Goal: Task Accomplishment & Management: Use online tool/utility

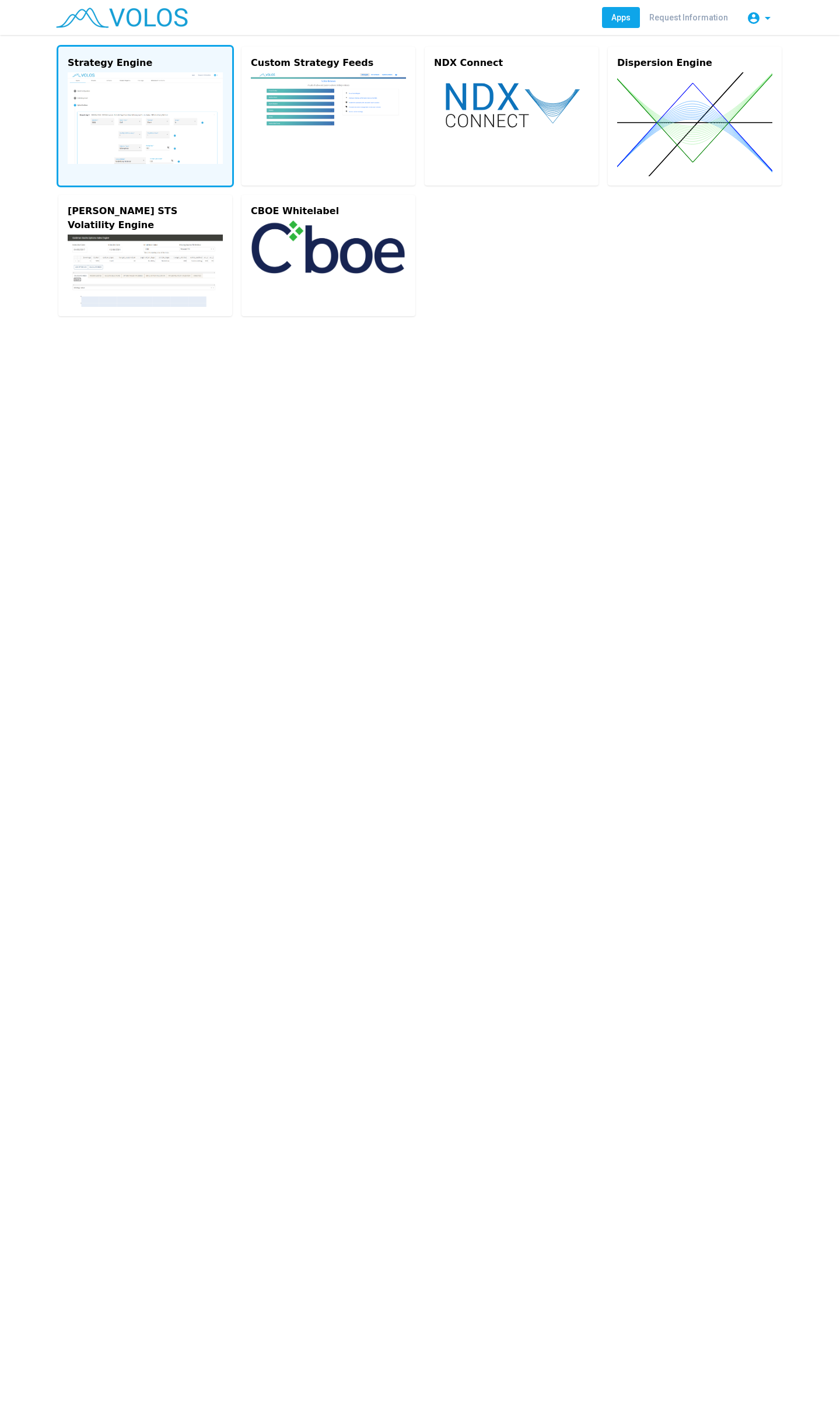
click at [155, 110] on img at bounding box center [145, 118] width 155 height 92
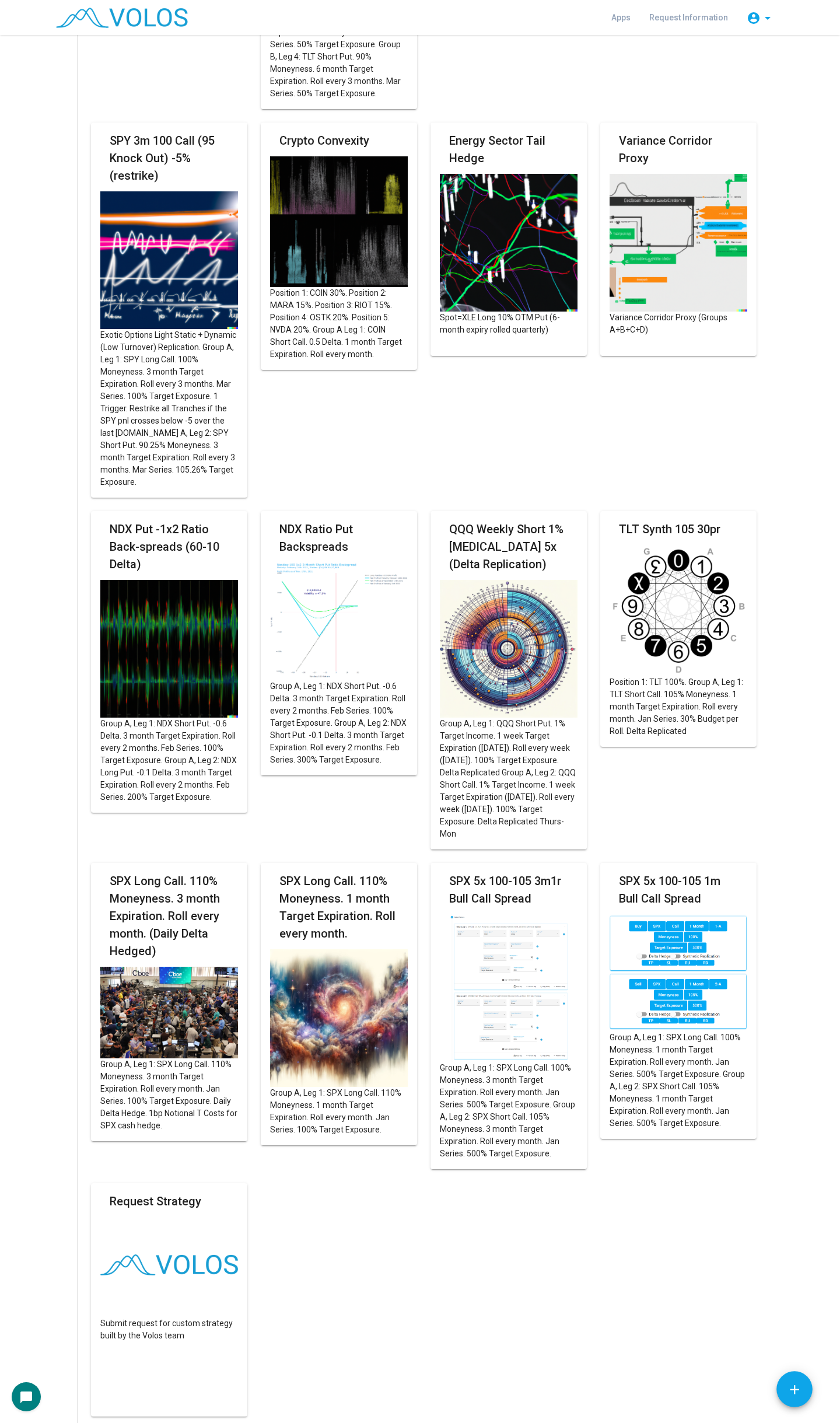
scroll to position [1525, 0]
click at [494, 671] on img at bounding box center [509, 648] width 138 height 138
type input "********"
type input "**********"
type textarea "**********"
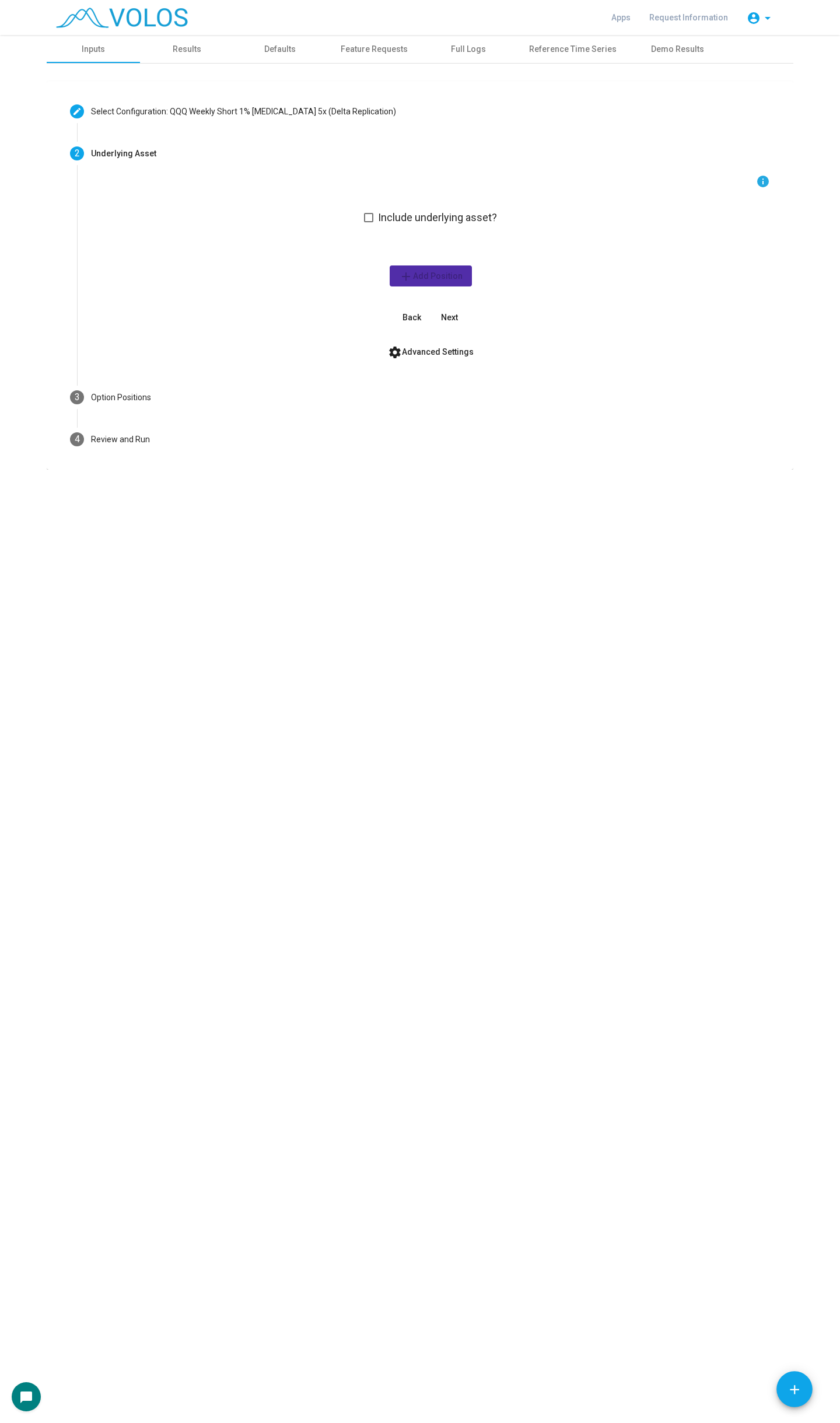
scroll to position [0, 0]
click at [151, 19] on img at bounding box center [122, 18] width 132 height 20
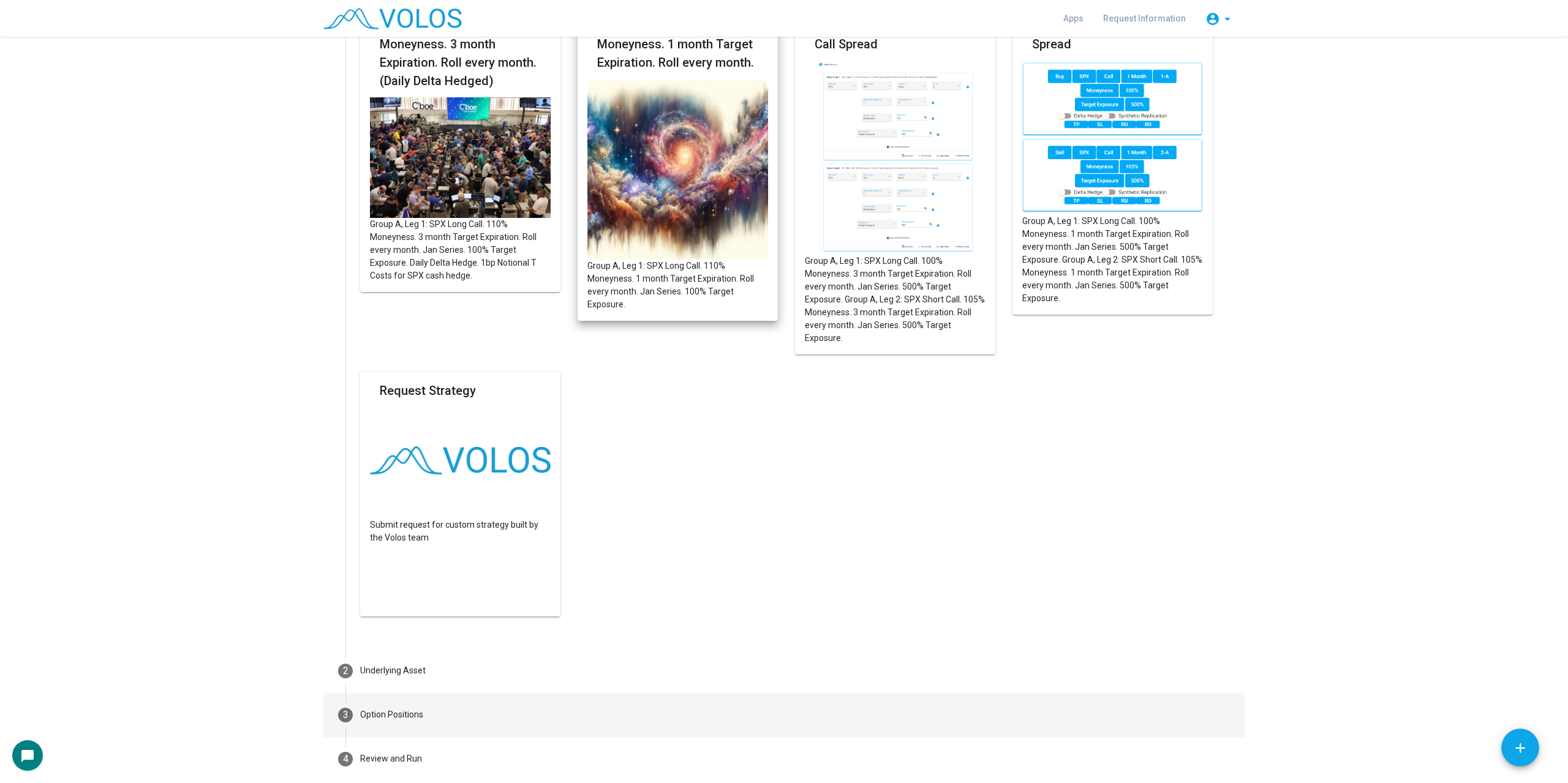
scroll to position [2572, 0]
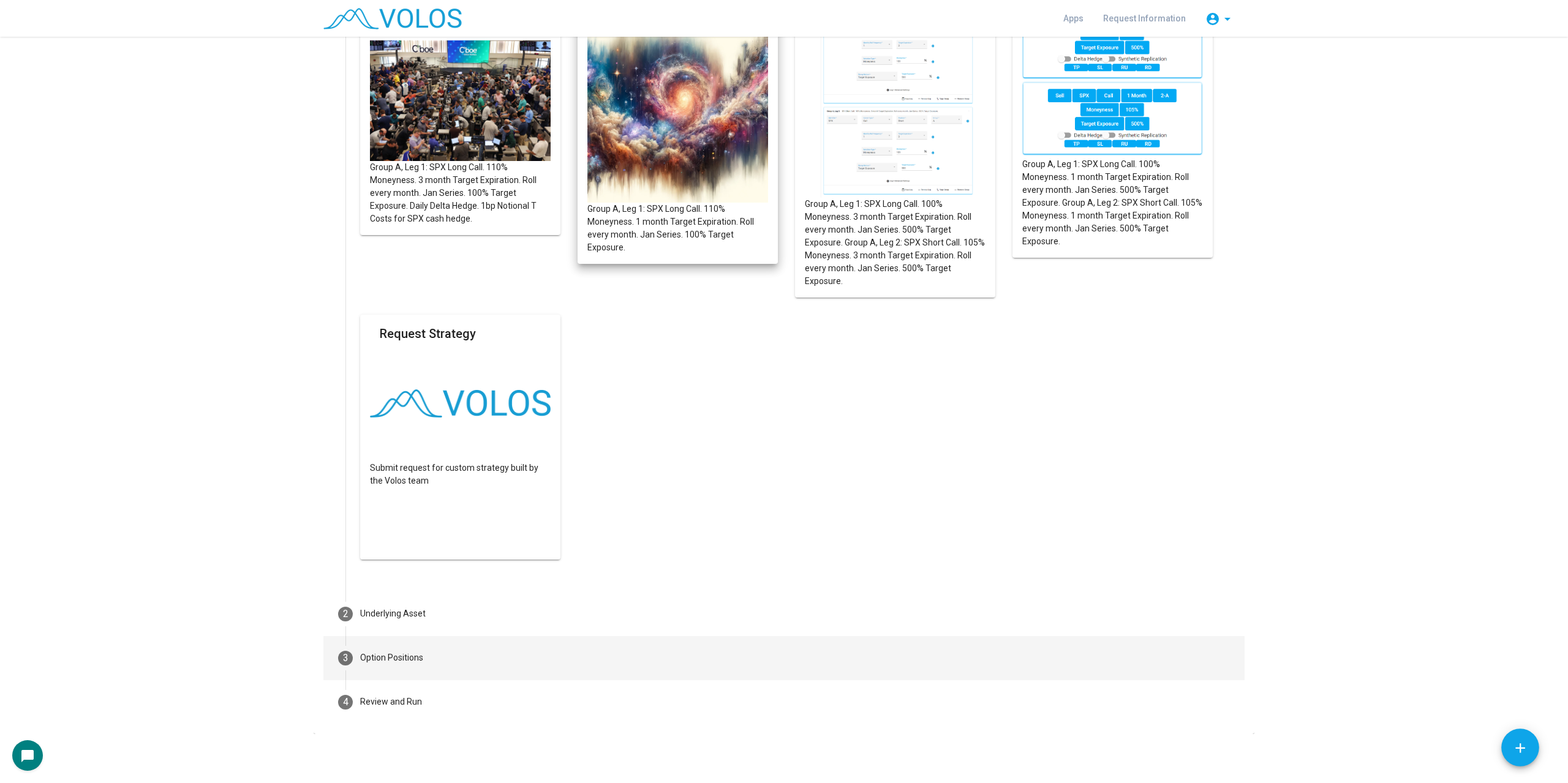
click at [716, 663] on mat-step-header "3 Option Positions" at bounding box center [784, 658] width 921 height 44
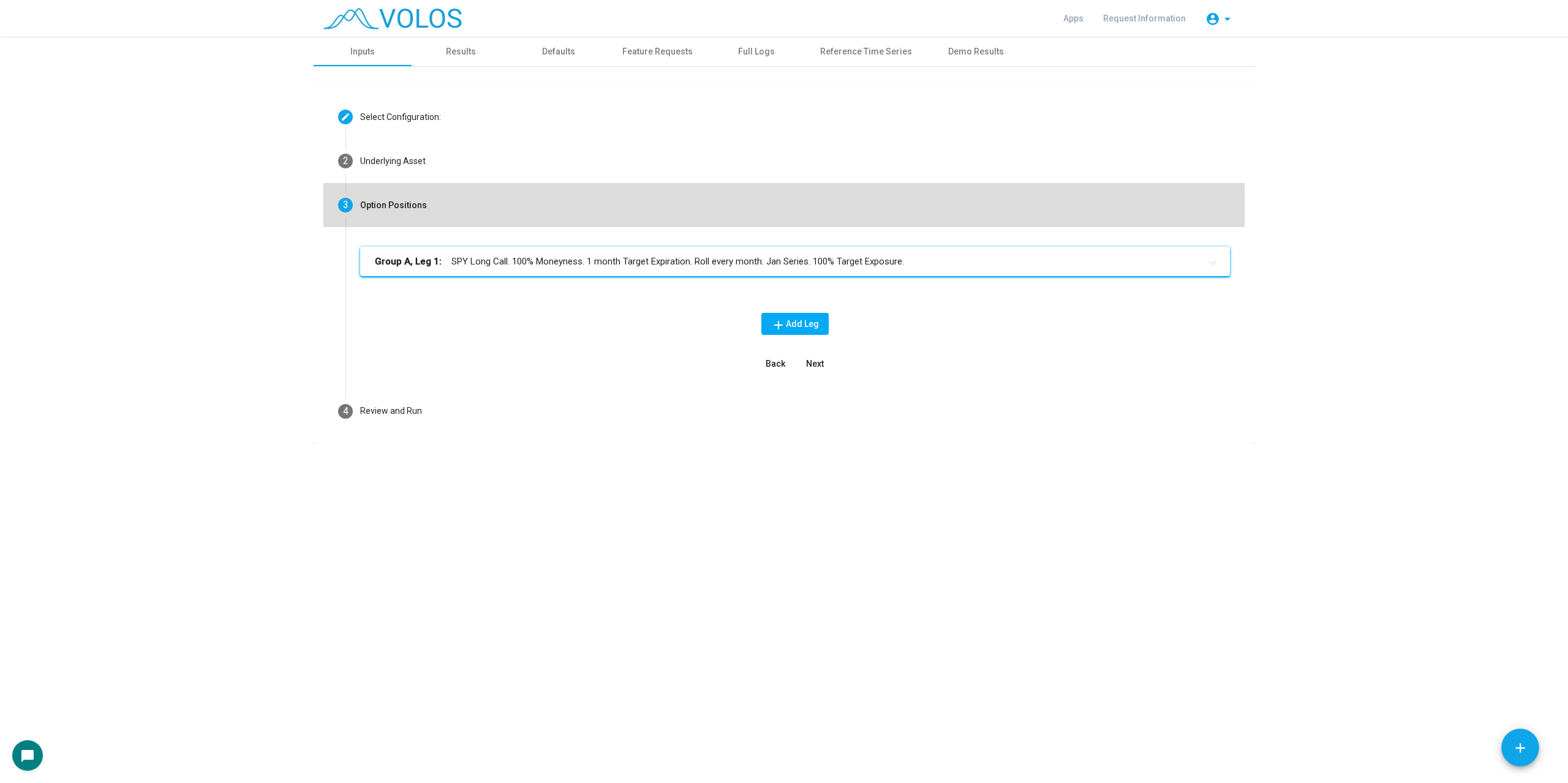
scroll to position [0, 0]
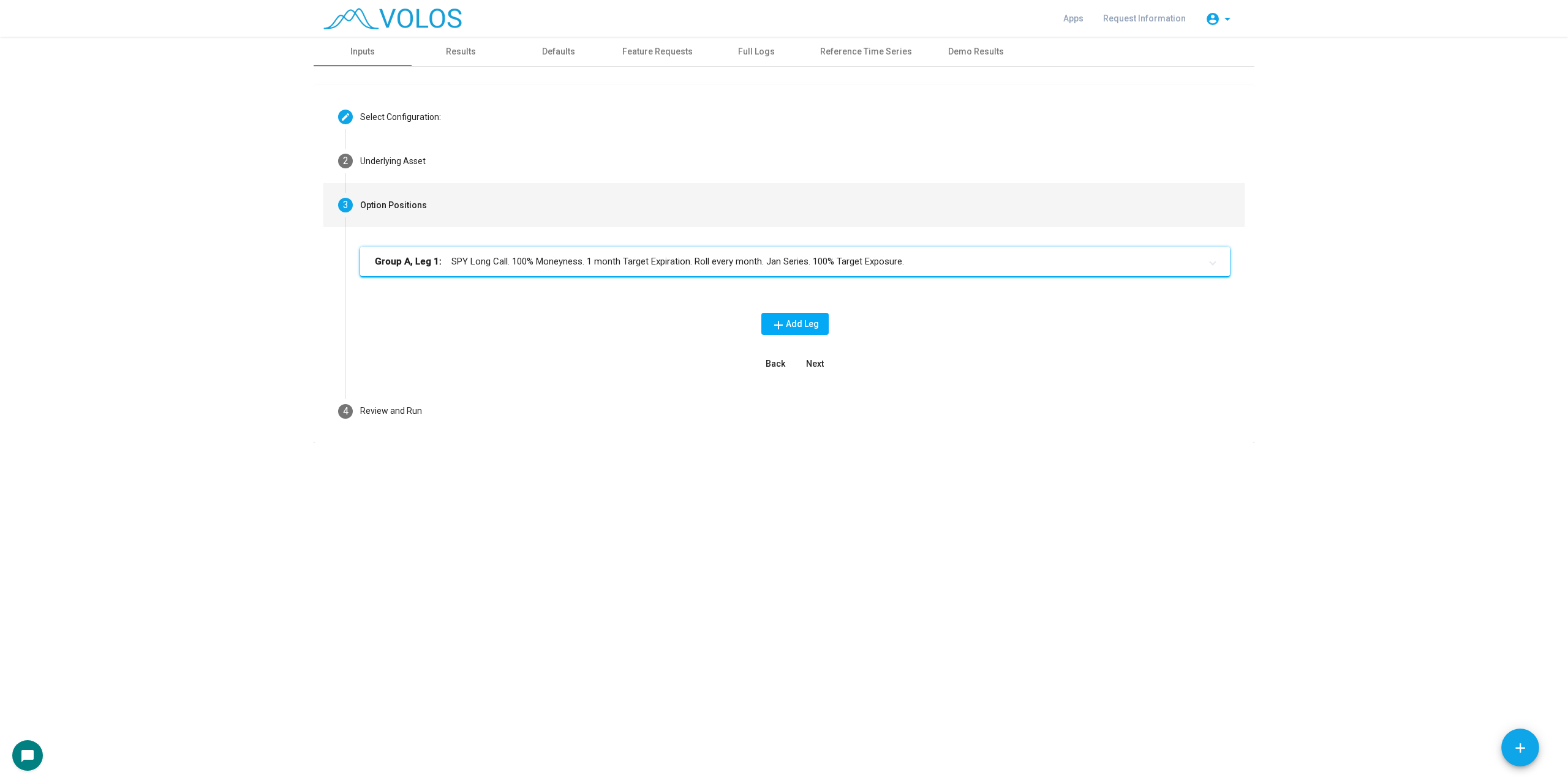
click at [755, 272] on mat-expansion-panel-header "Group A, Leg 1: SPY Long Call. 100% Moneyness. 1 month Target Expiration. Roll …" at bounding box center [795, 262] width 870 height 29
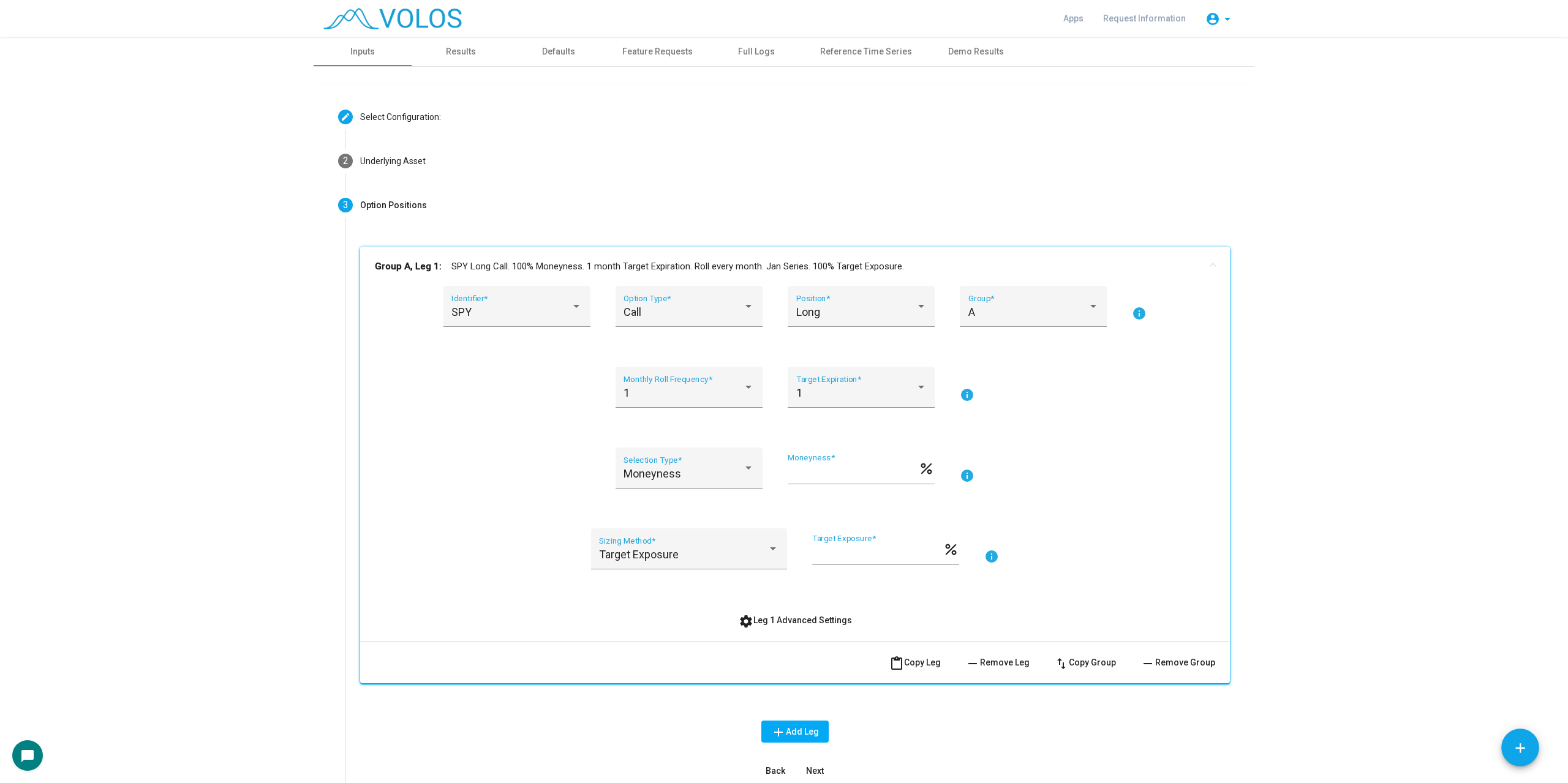
drag, startPoint x: 804, startPoint y: 612, endPoint x: 1086, endPoint y: 567, distance: 285.6
click at [804, 612] on button "settings Leg 1 Advanced Settings" at bounding box center [795, 620] width 133 height 22
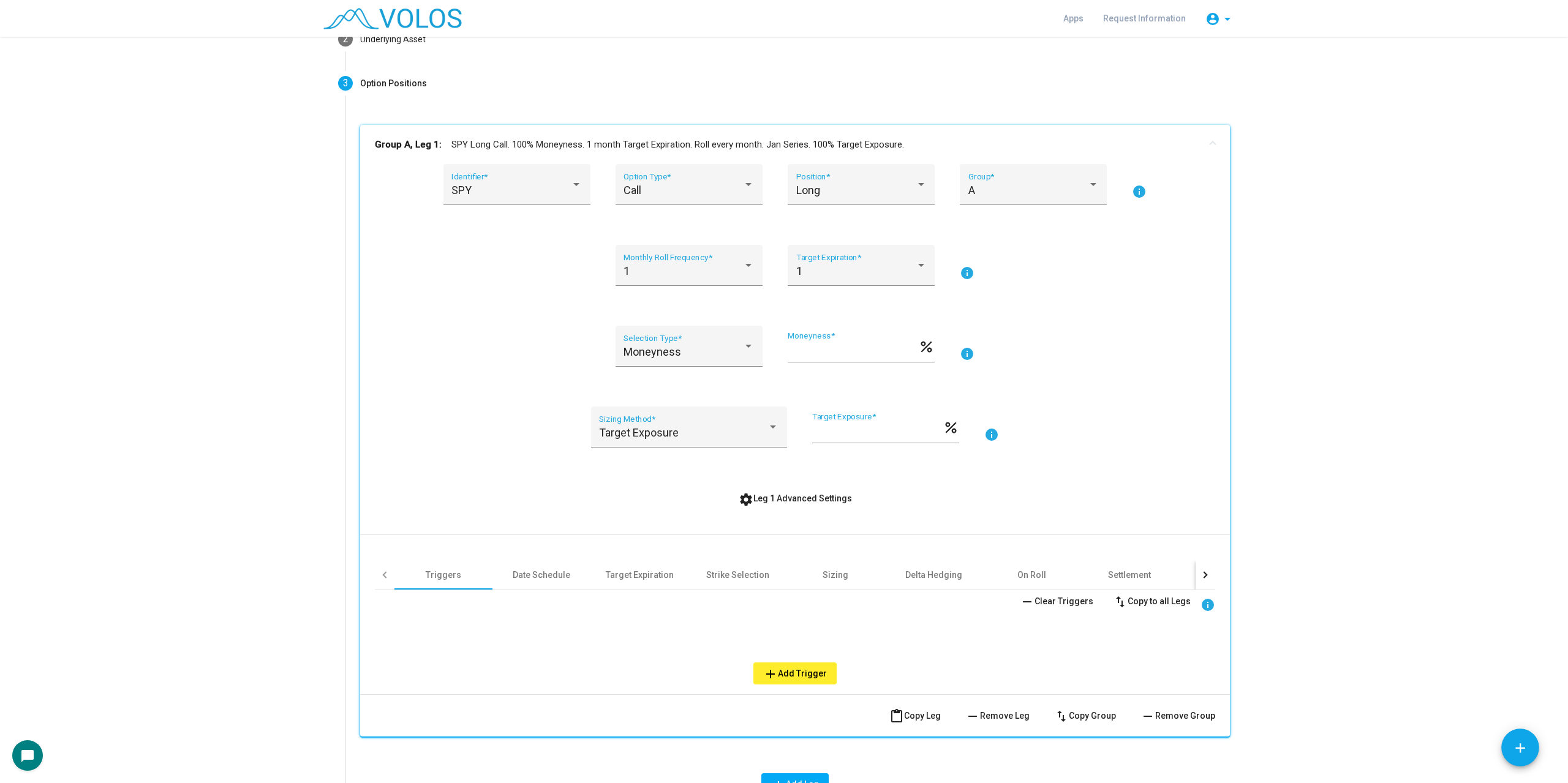
scroll to position [123, 0]
click at [1196, 580] on div at bounding box center [1206, 574] width 20 height 29
click at [1018, 566] on div "Intraday" at bounding box center [1059, 574] width 98 height 29
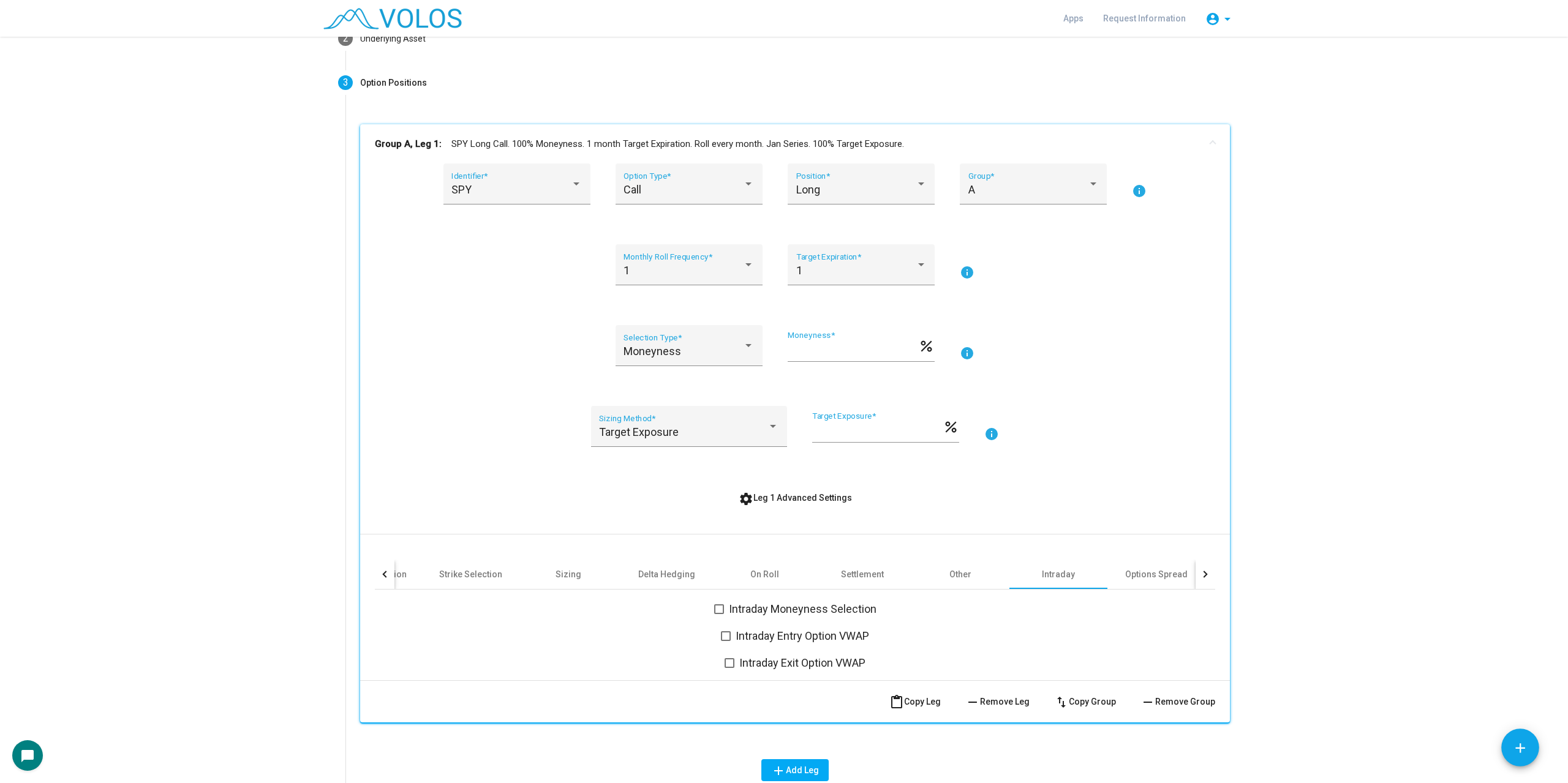
click at [827, 609] on span "Intraday Moneyness Selection" at bounding box center [802, 609] width 148 height 15
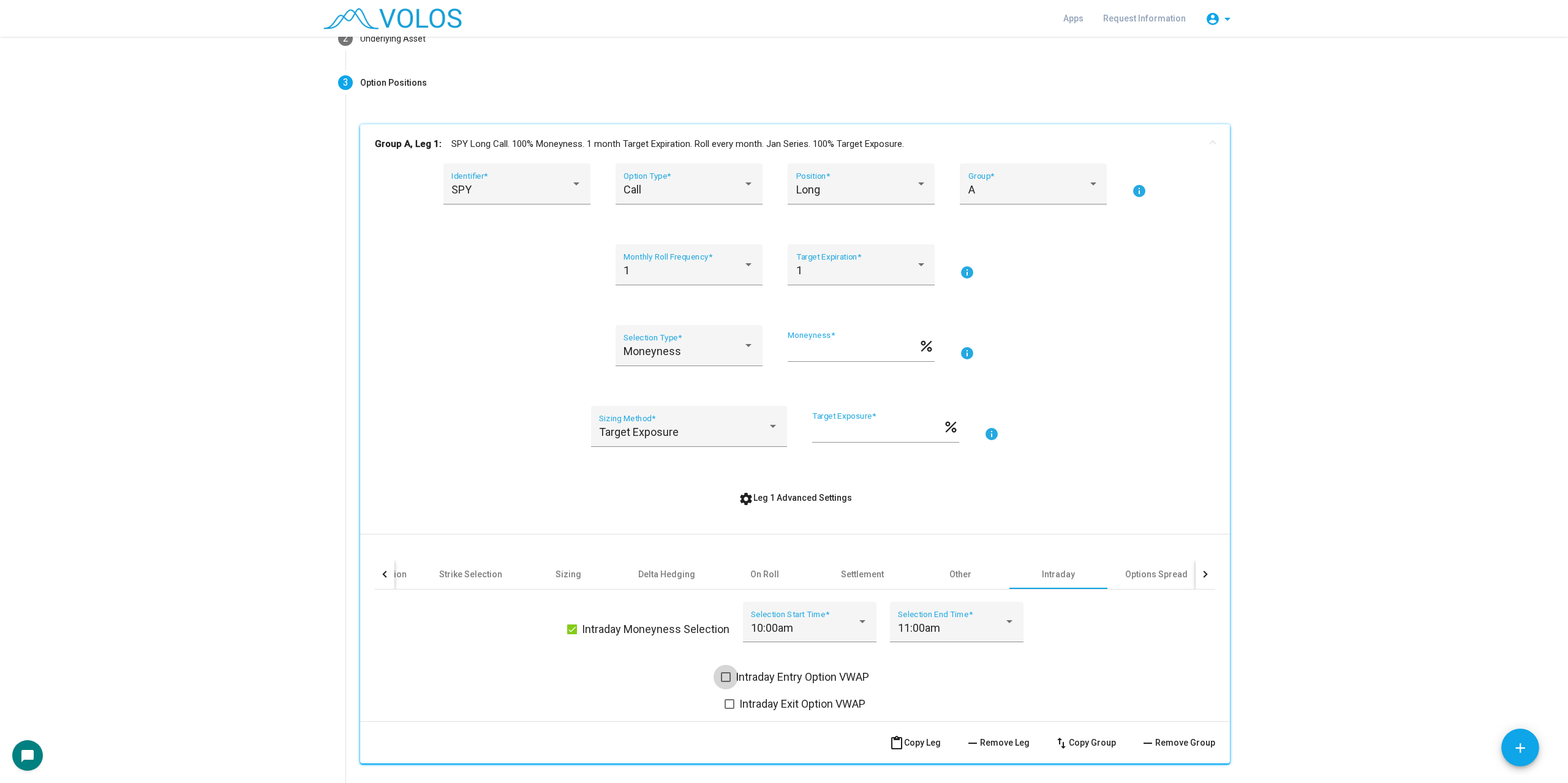
click at [803, 675] on span "Intraday Entry Option VWAP" at bounding box center [802, 677] width 134 height 15
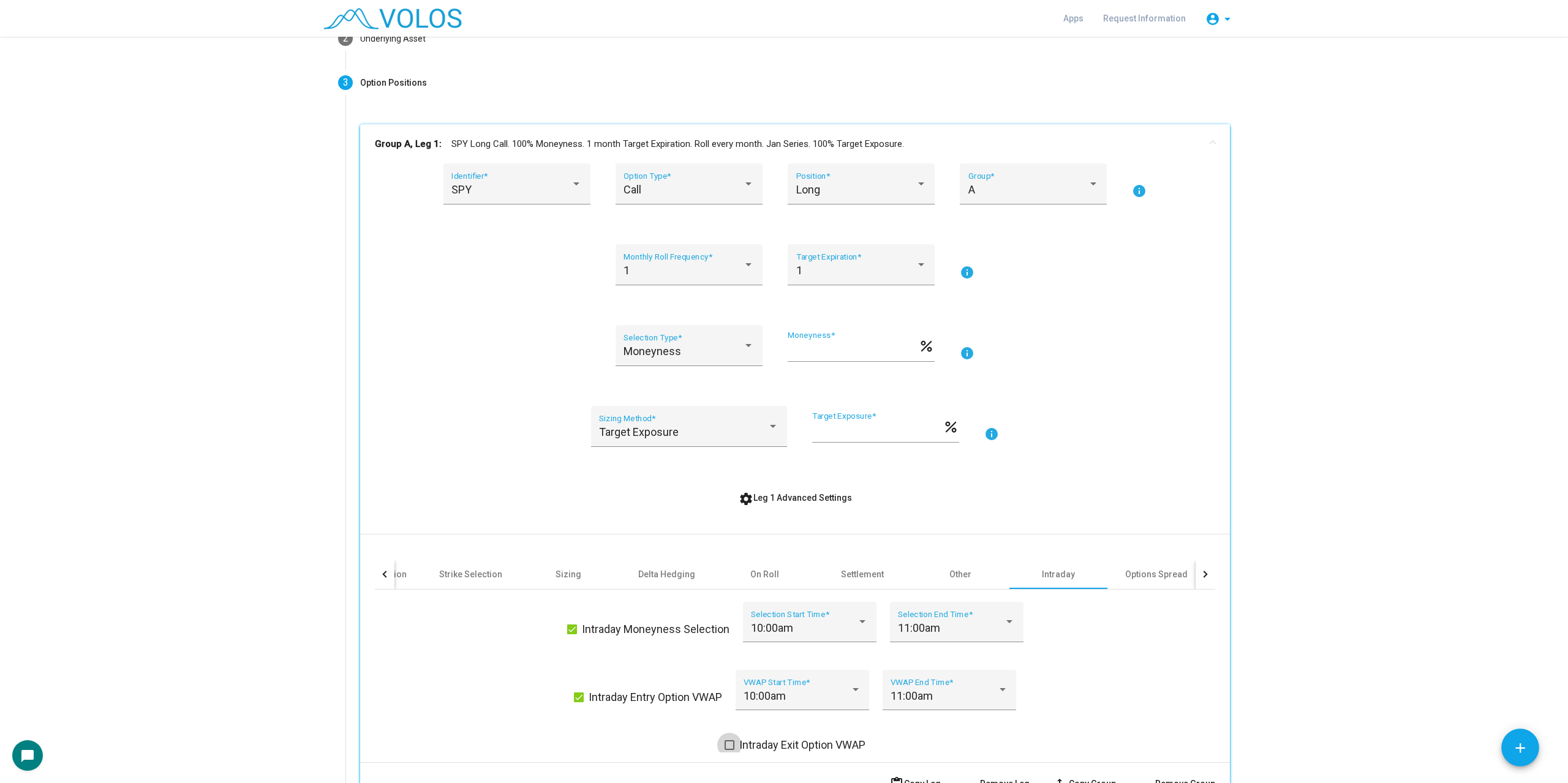
click at [790, 739] on span "Intraday Exit Option VWAP" at bounding box center [802, 745] width 126 height 15
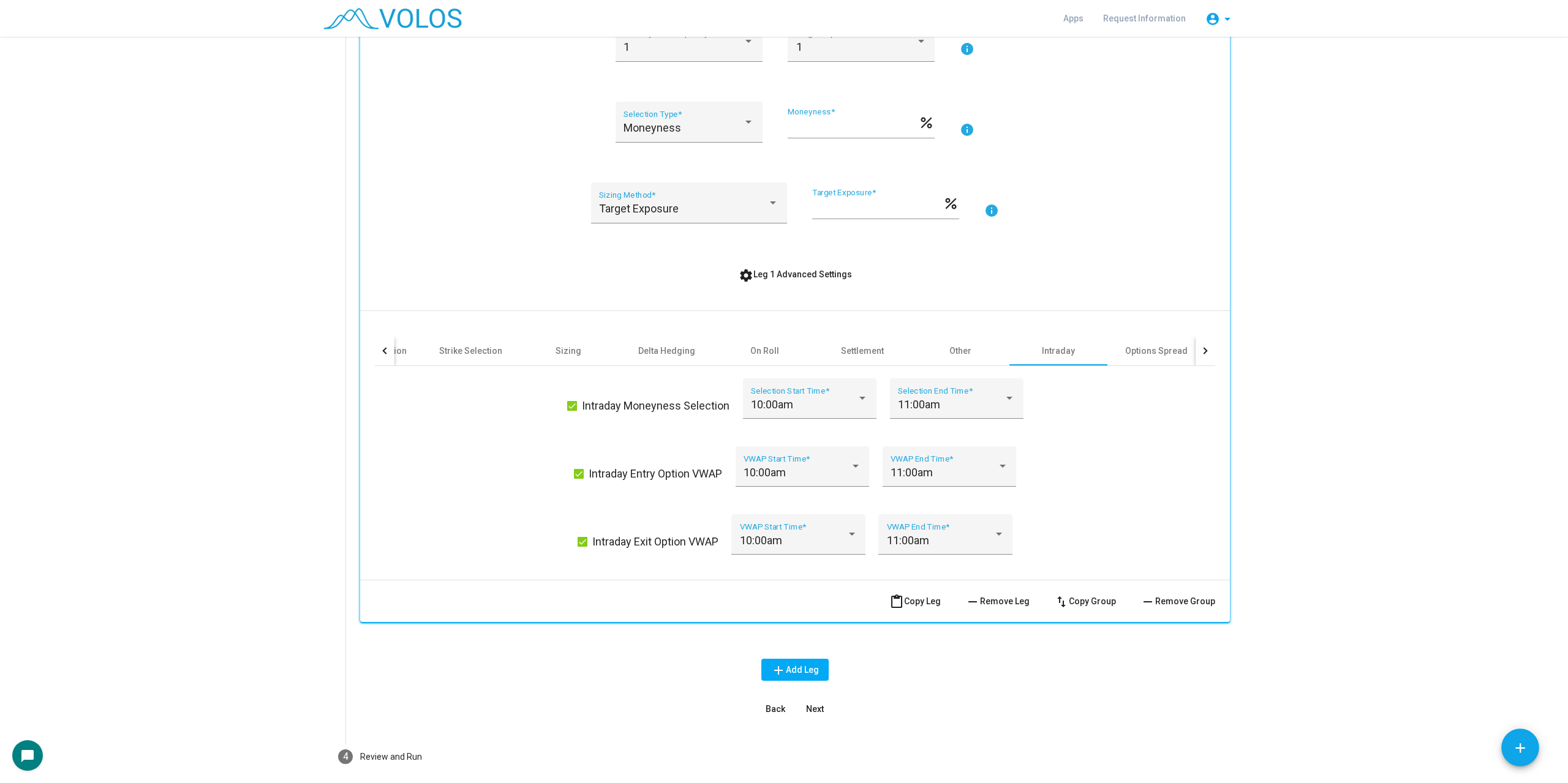
scroll to position [368, 0]
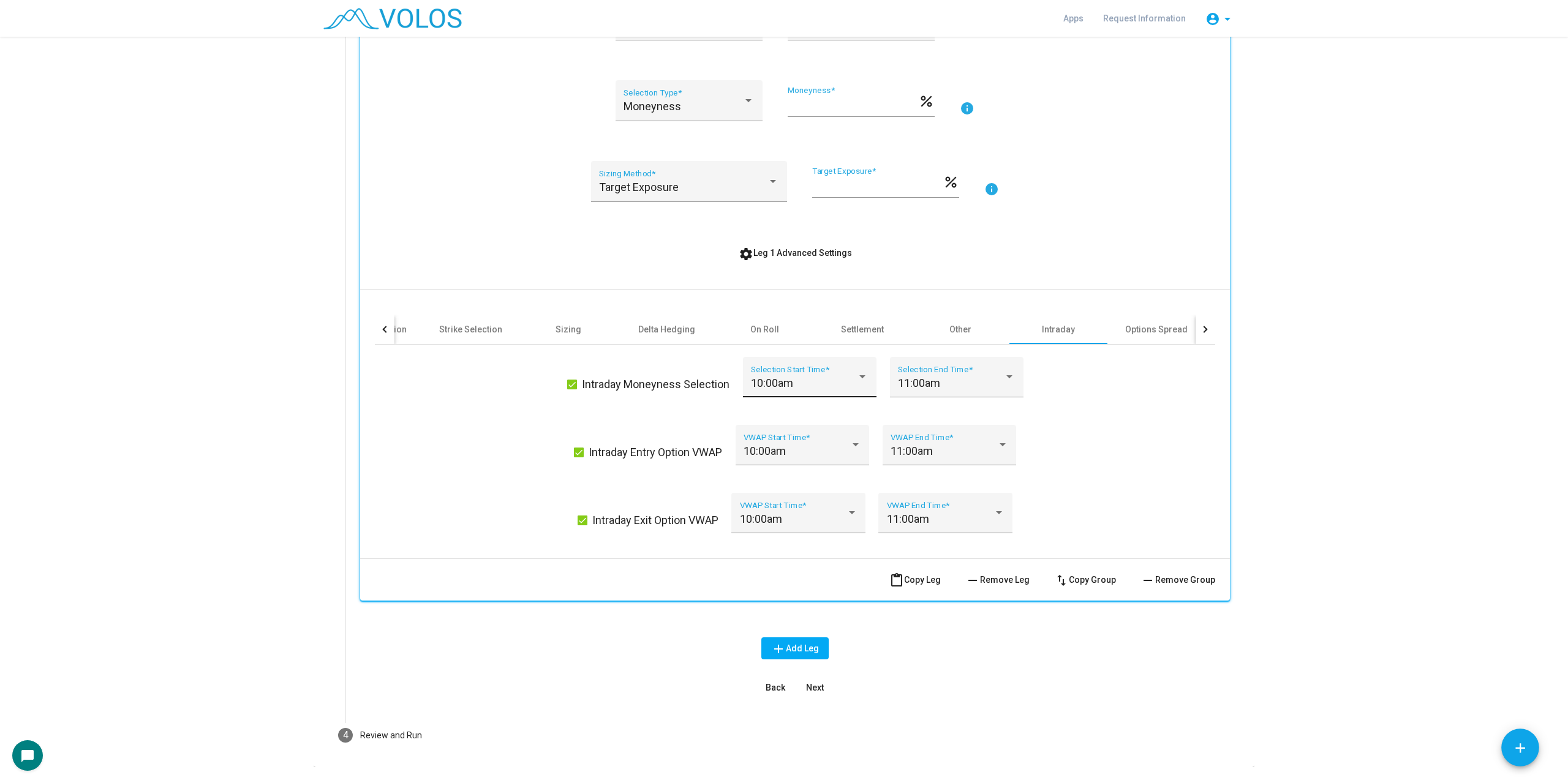
click at [846, 373] on div "10:00am Selection Start Time *" at bounding box center [809, 381] width 117 height 32
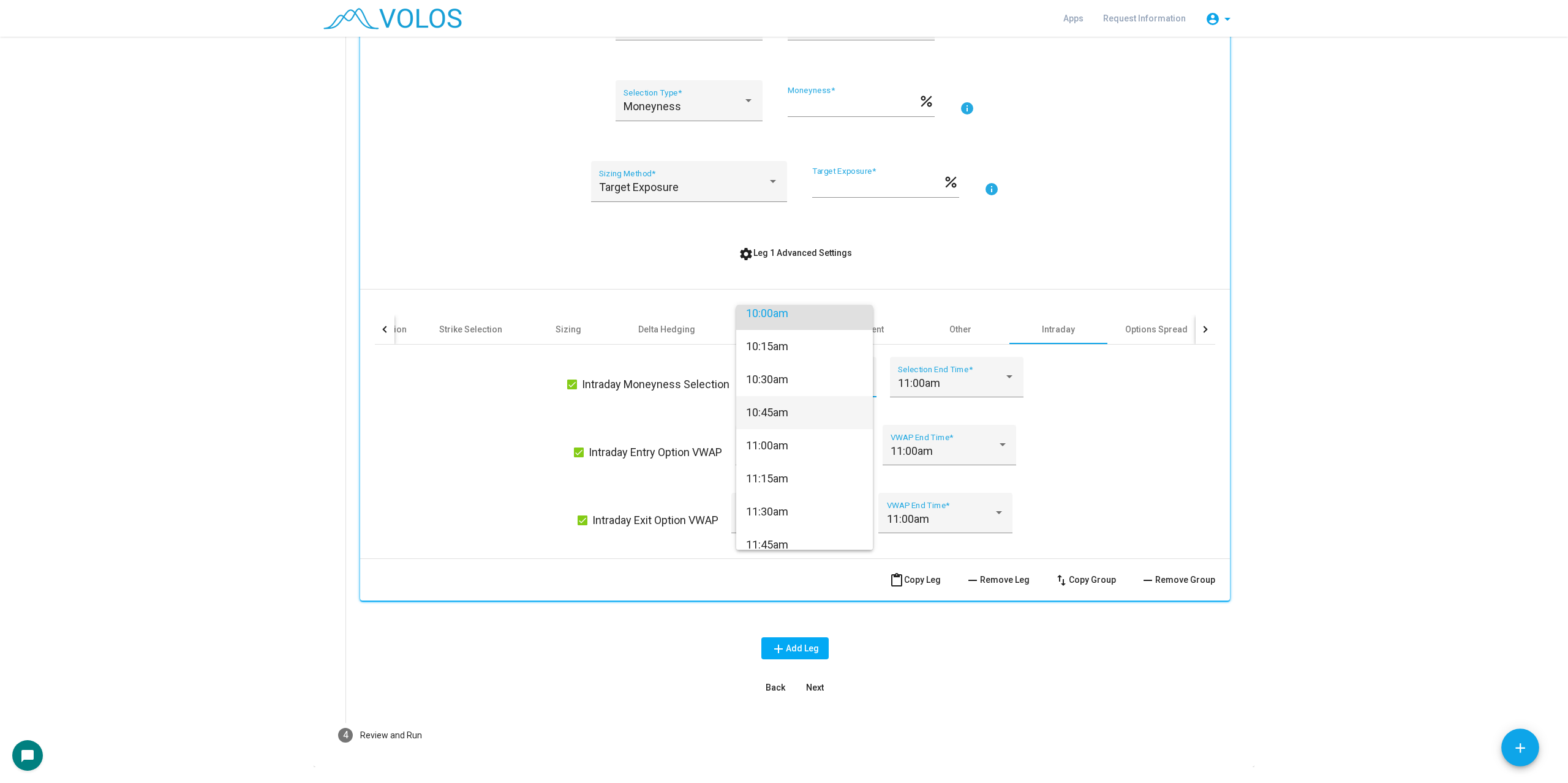
scroll to position [66, 0]
click at [827, 331] on span "10:00am" at bounding box center [804, 322] width 117 height 33
